Goal: Find specific page/section

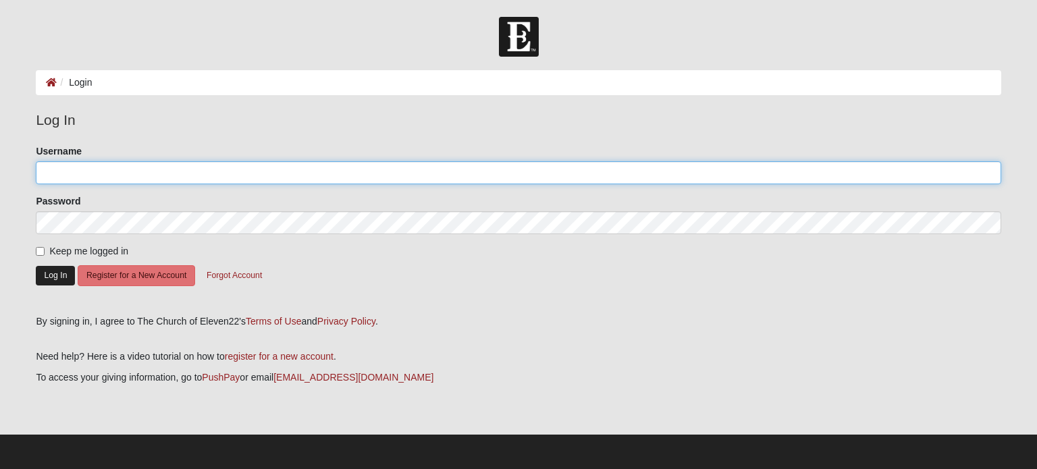
type input "[EMAIL_ADDRESS][DOMAIN_NAME]"
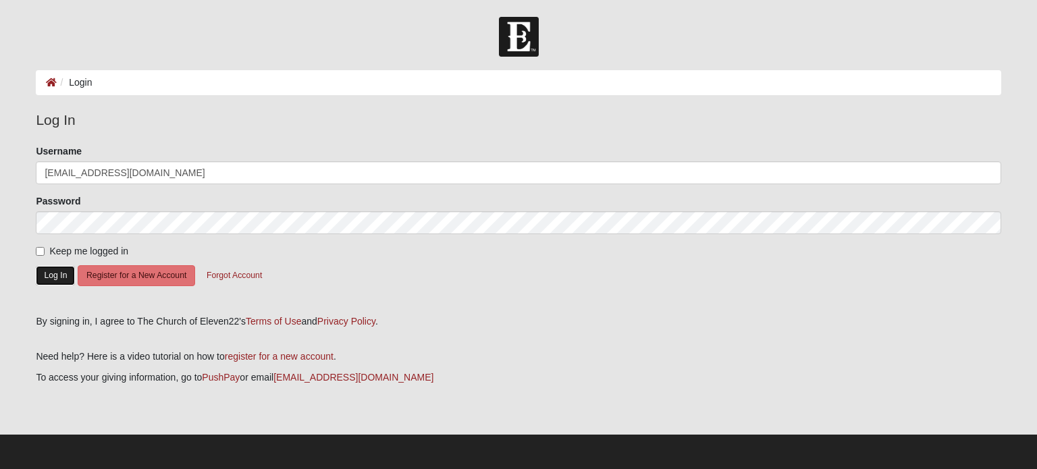
click at [51, 273] on button "Log In" at bounding box center [55, 276] width 39 height 20
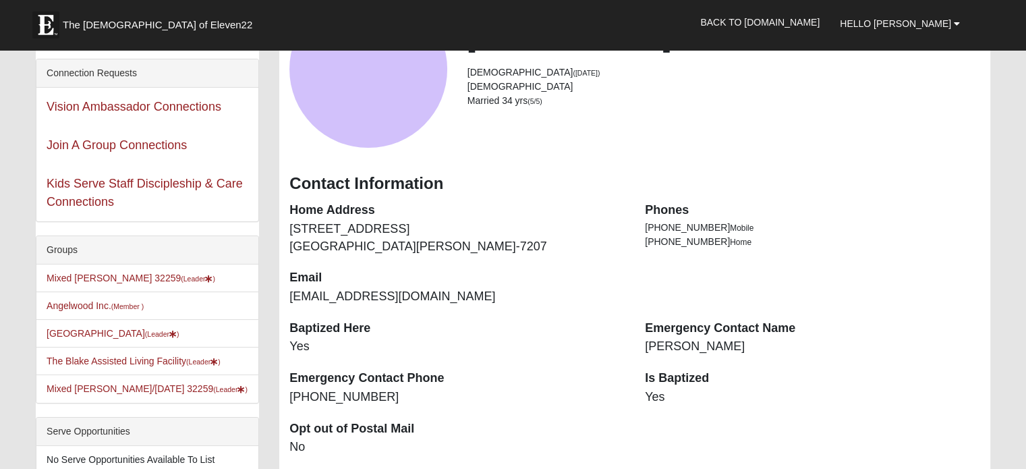
scroll to position [270, 0]
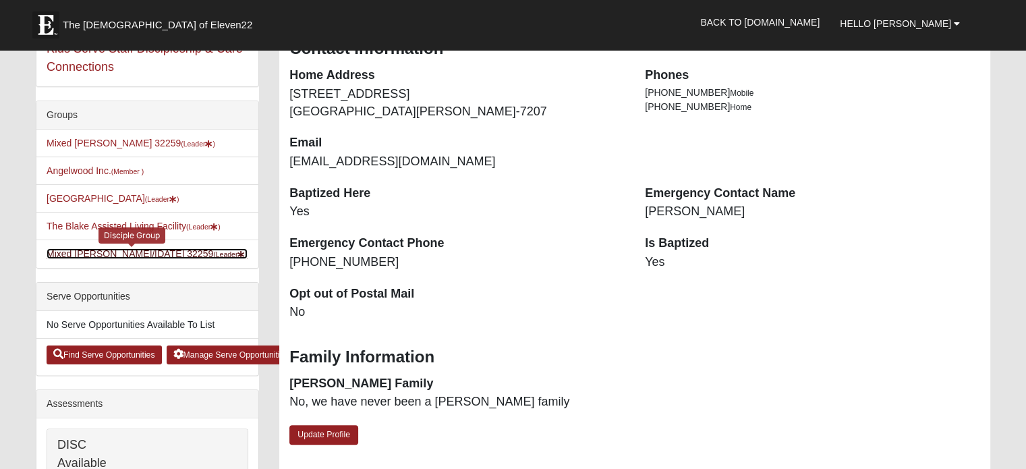
click at [129, 259] on link "Mixed Pline/Wednesday 32259 (Leader )" at bounding box center [147, 253] width 201 height 11
